Goal: Transaction & Acquisition: Purchase product/service

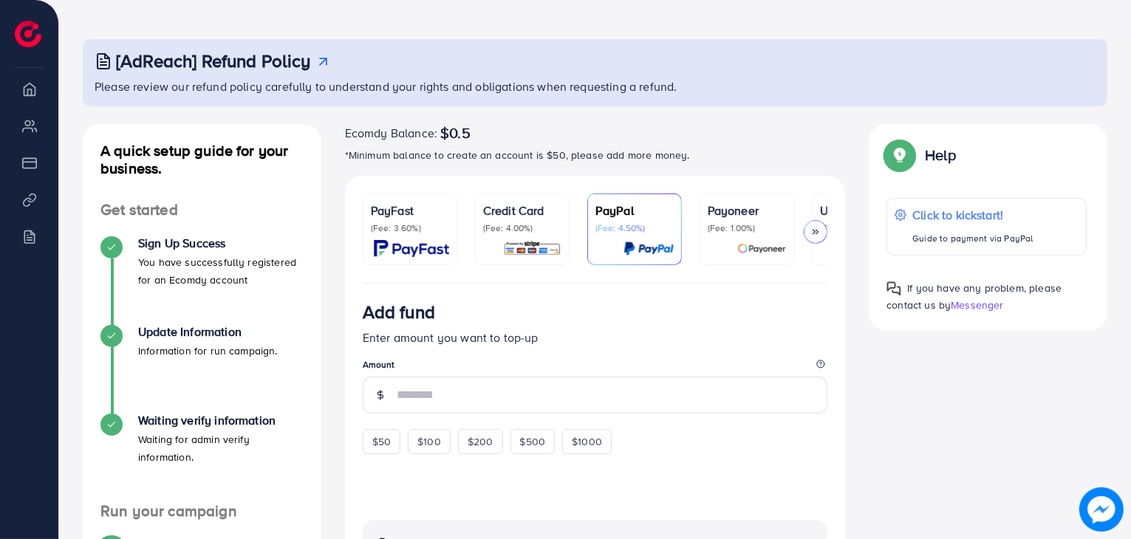
scroll to position [47, 0]
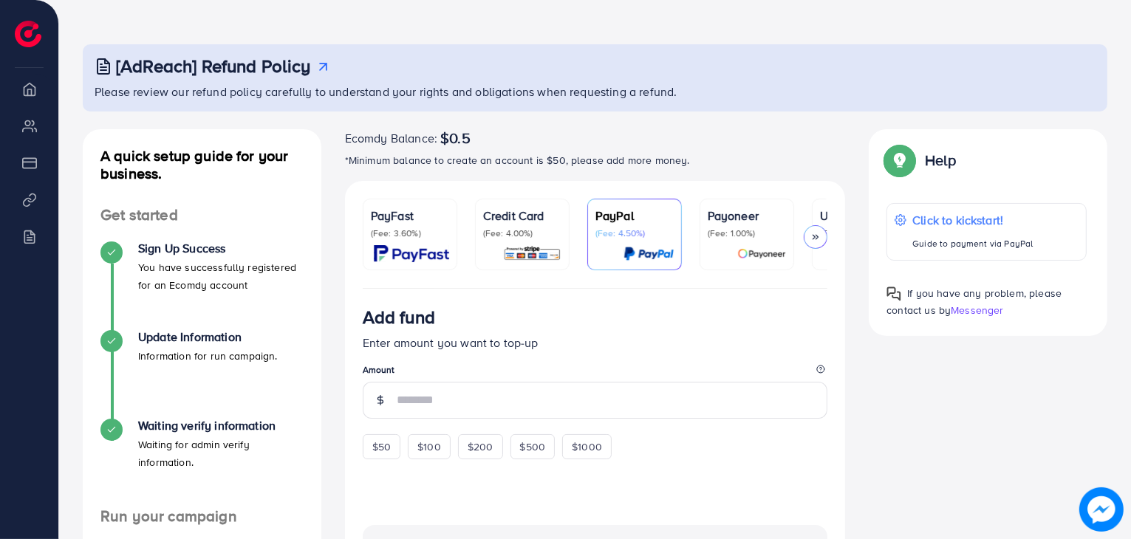
click at [33, 98] on li "Overview" at bounding box center [29, 89] width 58 height 30
click at [33, 129] on li "My ad accounts" at bounding box center [29, 126] width 58 height 30
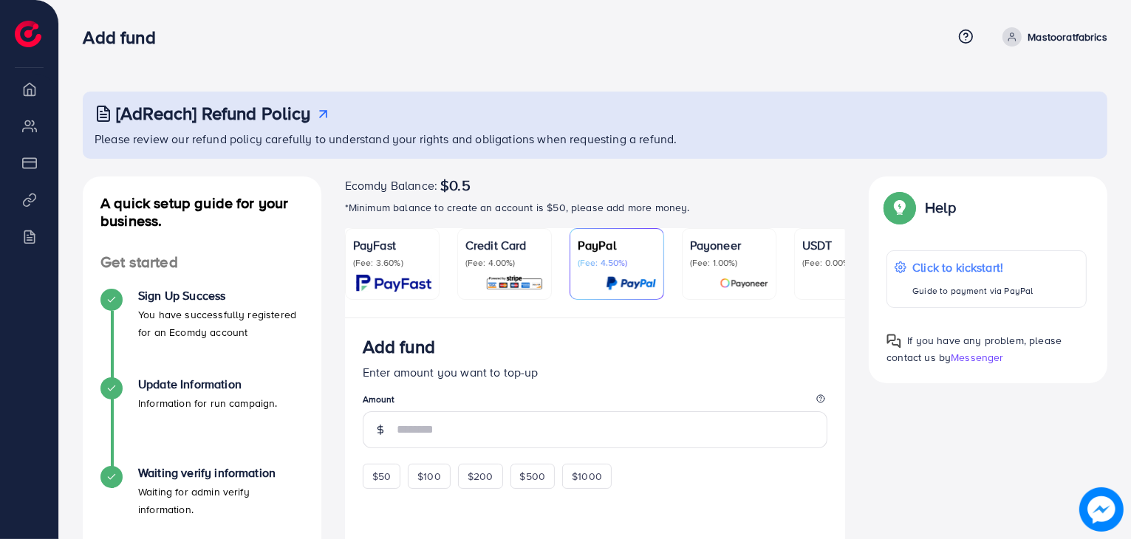
click at [1084, 35] on p "Mastooratfabrics" at bounding box center [1068, 37] width 80 height 18
click at [33, 35] on img at bounding box center [28, 34] width 27 height 27
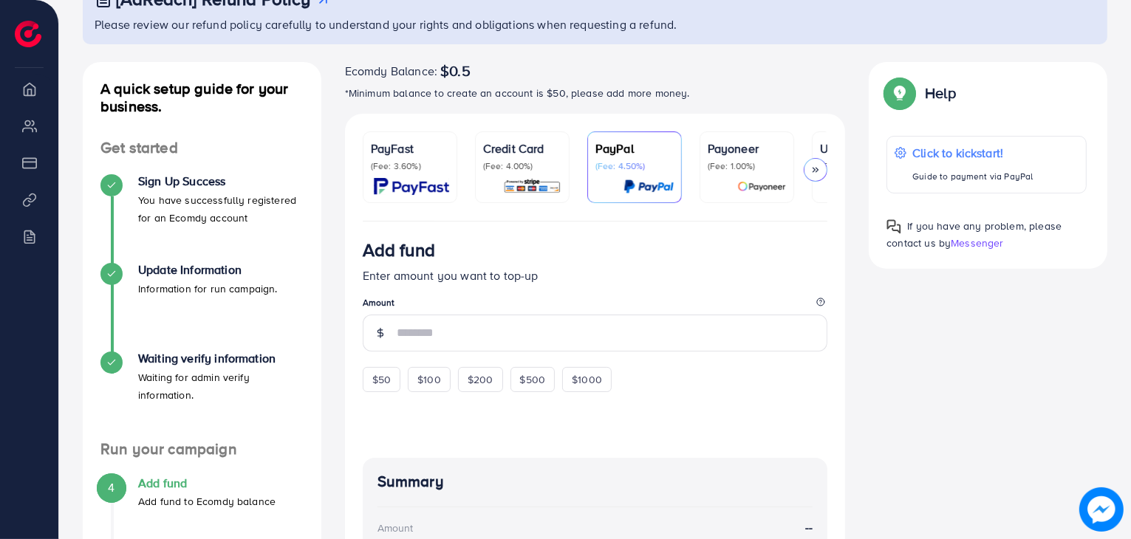
scroll to position [115, 0]
drag, startPoint x: 813, startPoint y: 151, endPoint x: 855, endPoint y: 36, distance: 122.0
click at [814, 152] on link "USDT (Fee: 0.00%)" at bounding box center [859, 167] width 95 height 72
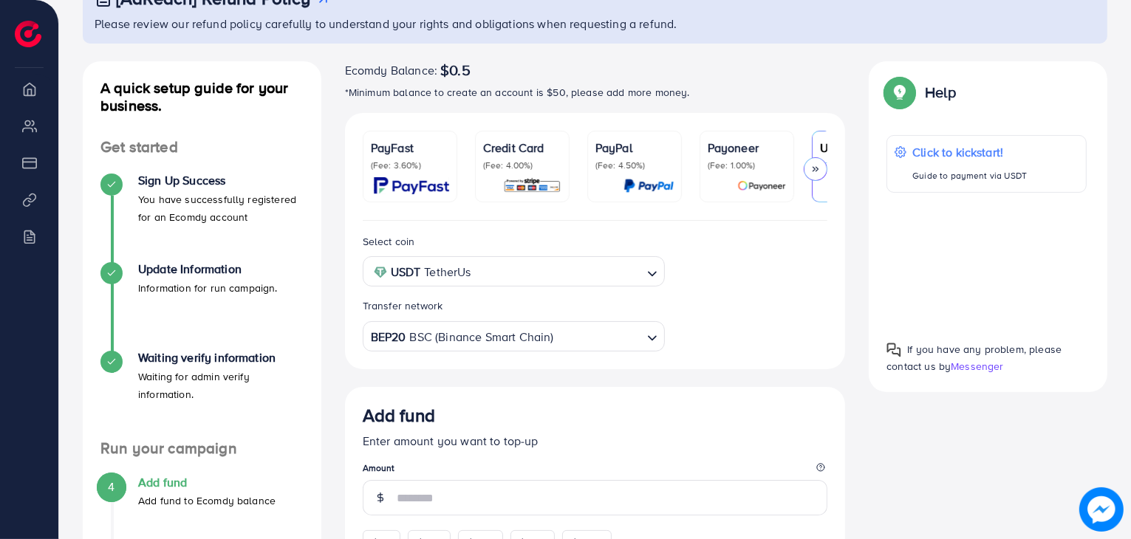
click at [816, 169] on icon at bounding box center [815, 169] width 10 height 10
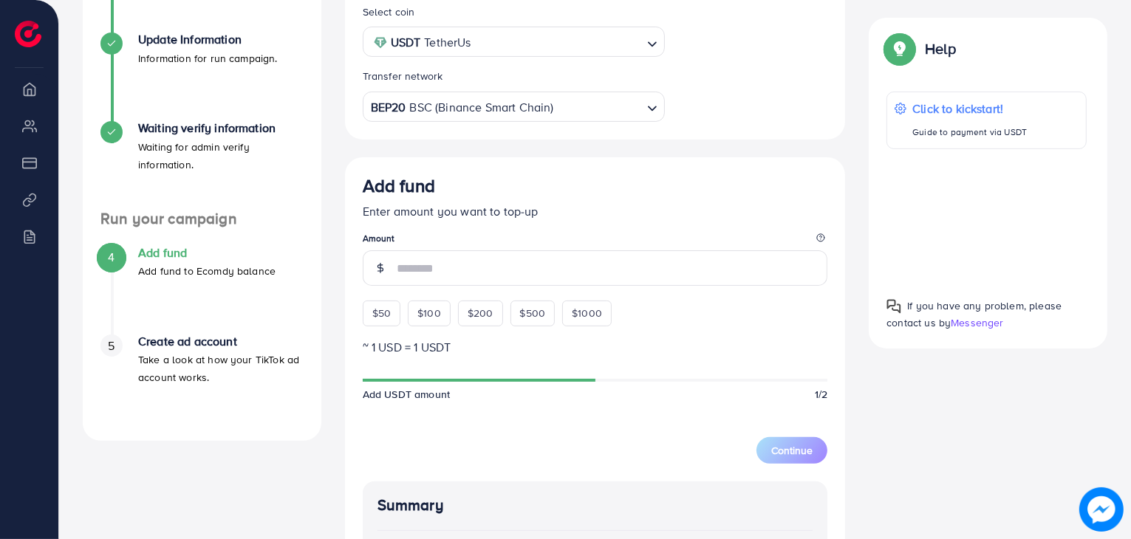
scroll to position [346, 0]
click at [381, 304] on div "$50" at bounding box center [382, 312] width 38 height 25
type input "**"
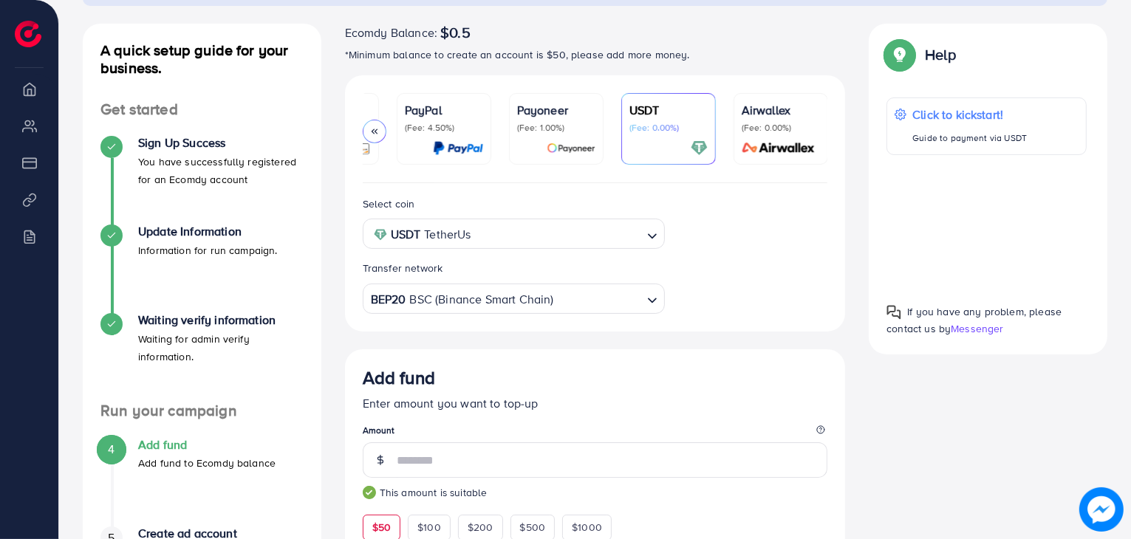
scroll to position [140, 0]
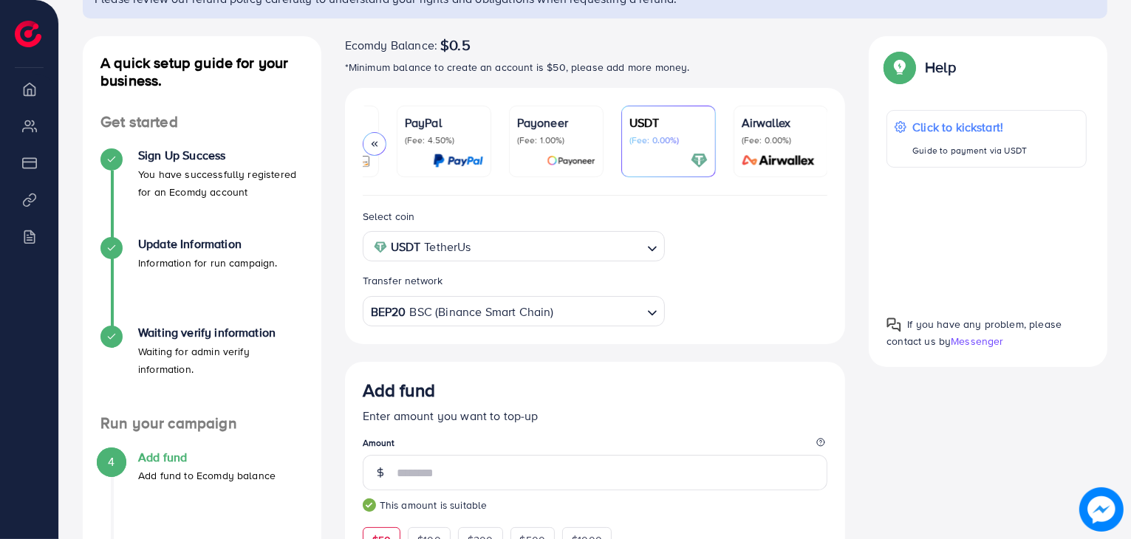
click at [366, 148] on div at bounding box center [375, 144] width 24 height 24
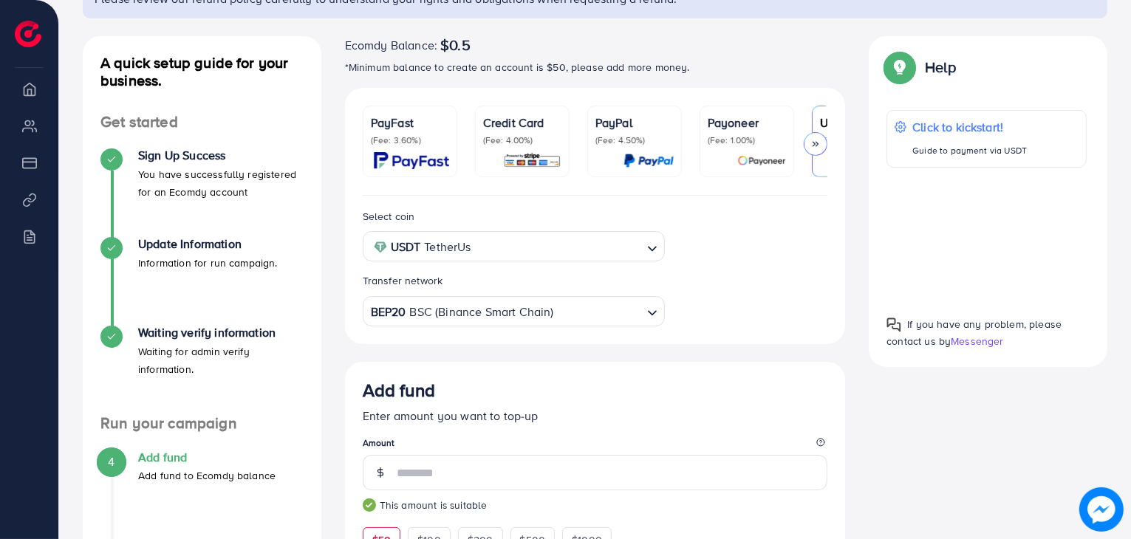
scroll to position [0, 0]
click at [536, 148] on div "Credit Card (Fee: 4.00%)" at bounding box center [522, 141] width 78 height 55
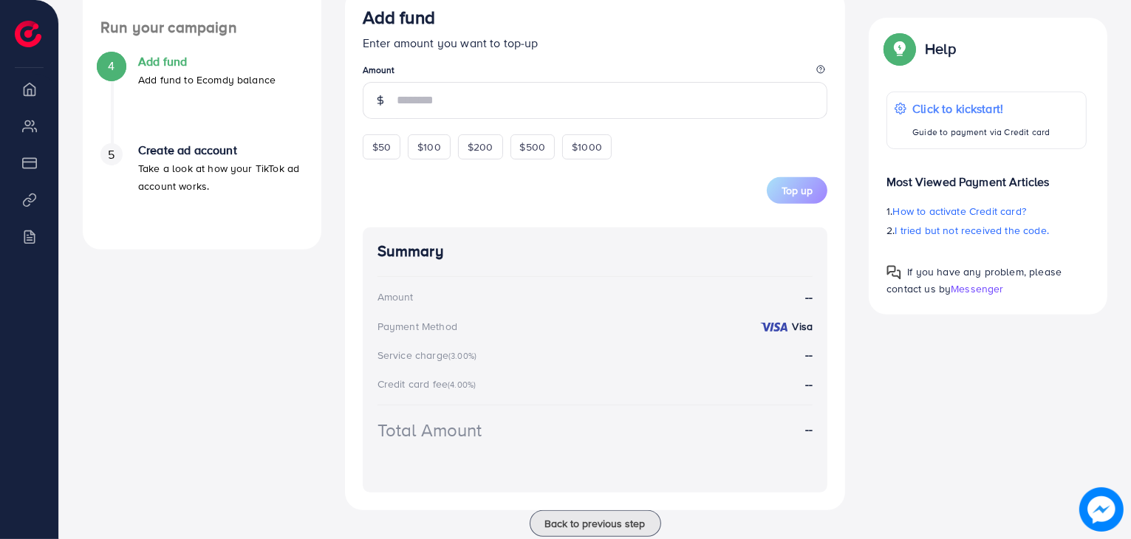
scroll to position [579, 0]
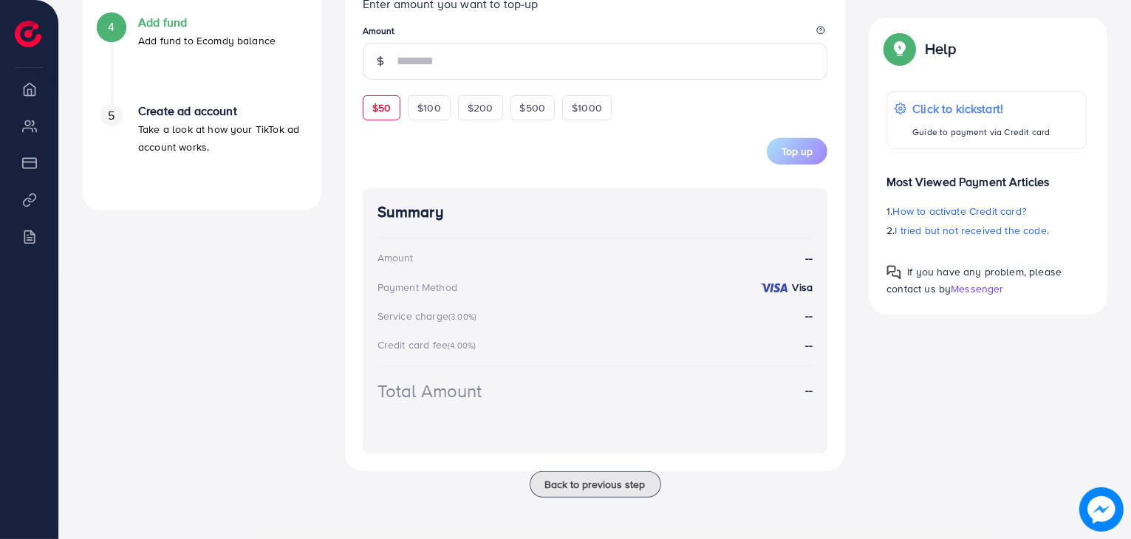
click at [383, 109] on span "$50" at bounding box center [381, 107] width 18 height 15
type input "**"
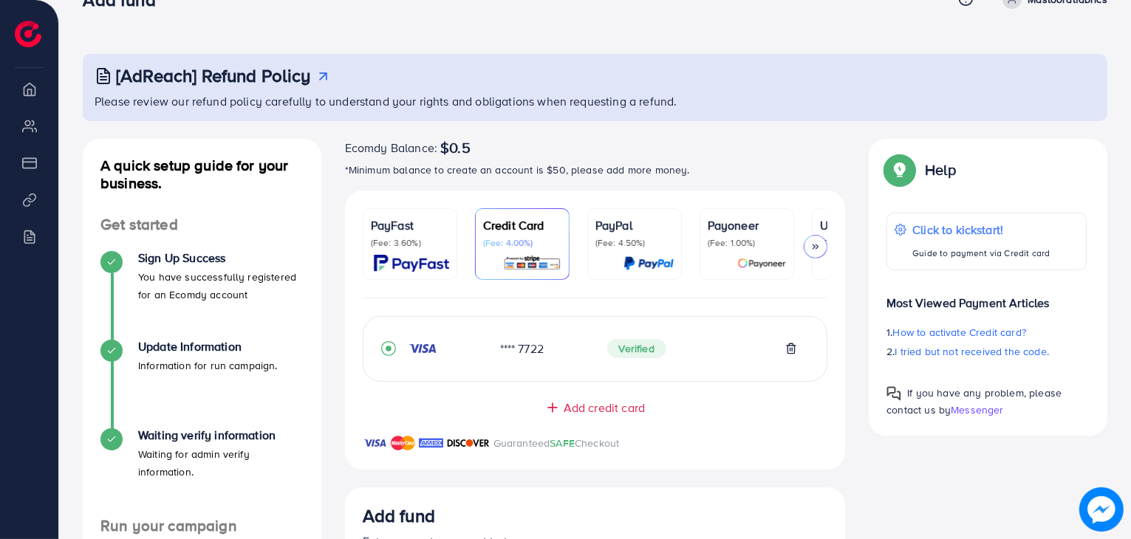
scroll to position [0, 0]
